Goal: Check status: Check status

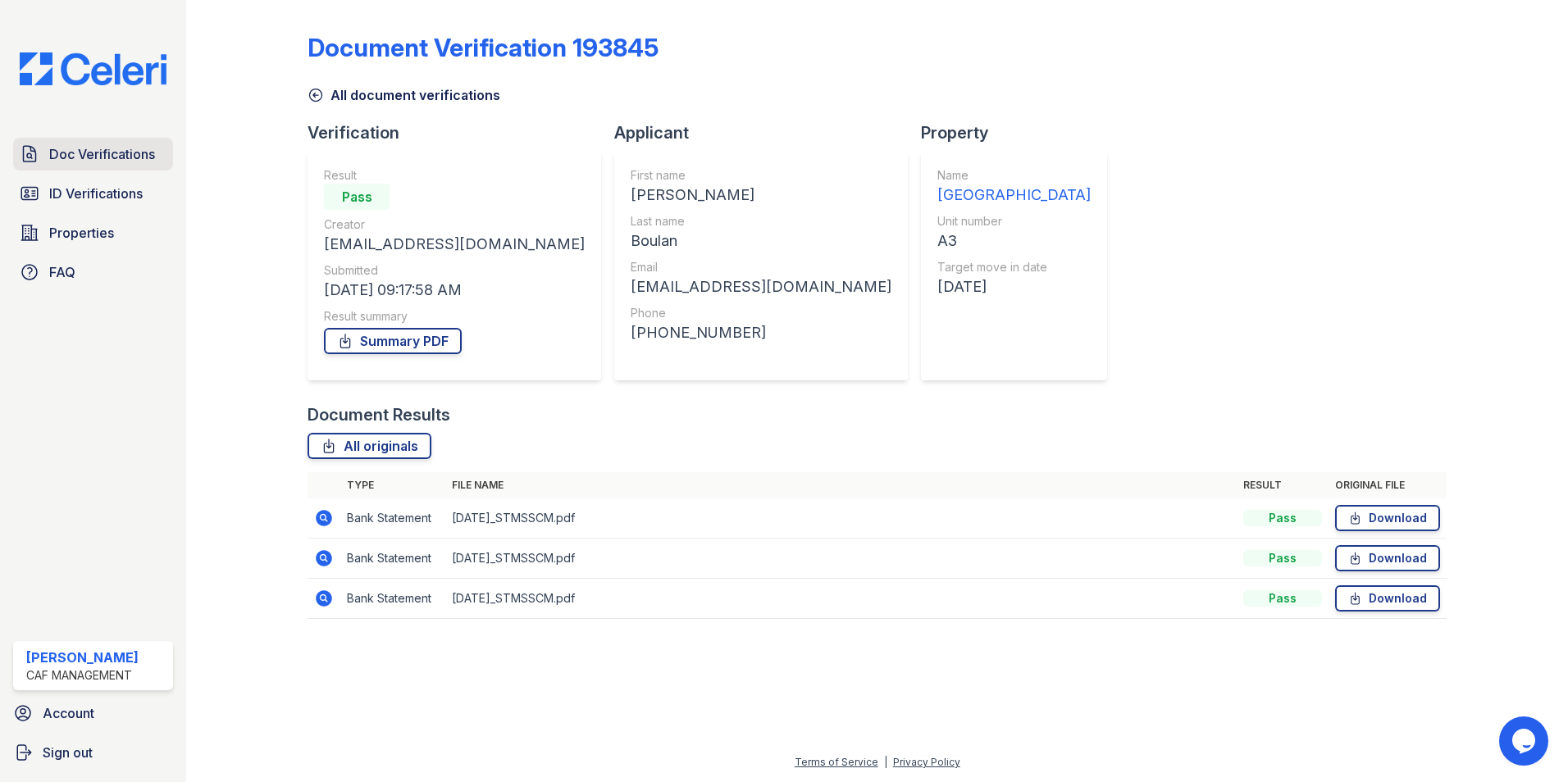
click at [123, 150] on span "Doc Verifications" at bounding box center [102, 154] width 105 height 20
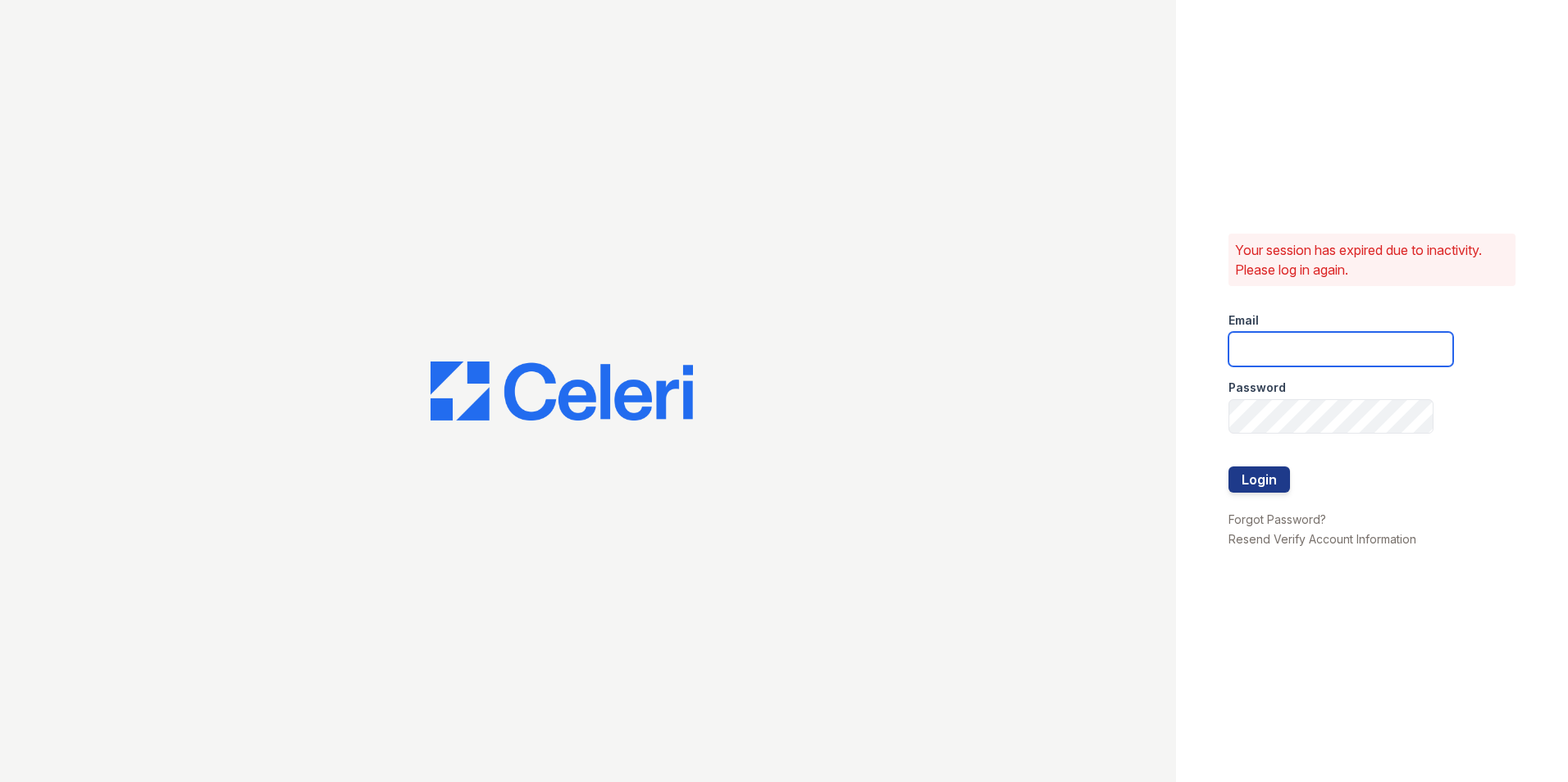
type input "[EMAIL_ADDRESS][DOMAIN_NAME]"
click at [1252, 480] on button "Login" at bounding box center [1259, 479] width 61 height 26
